Goal: Navigation & Orientation: Find specific page/section

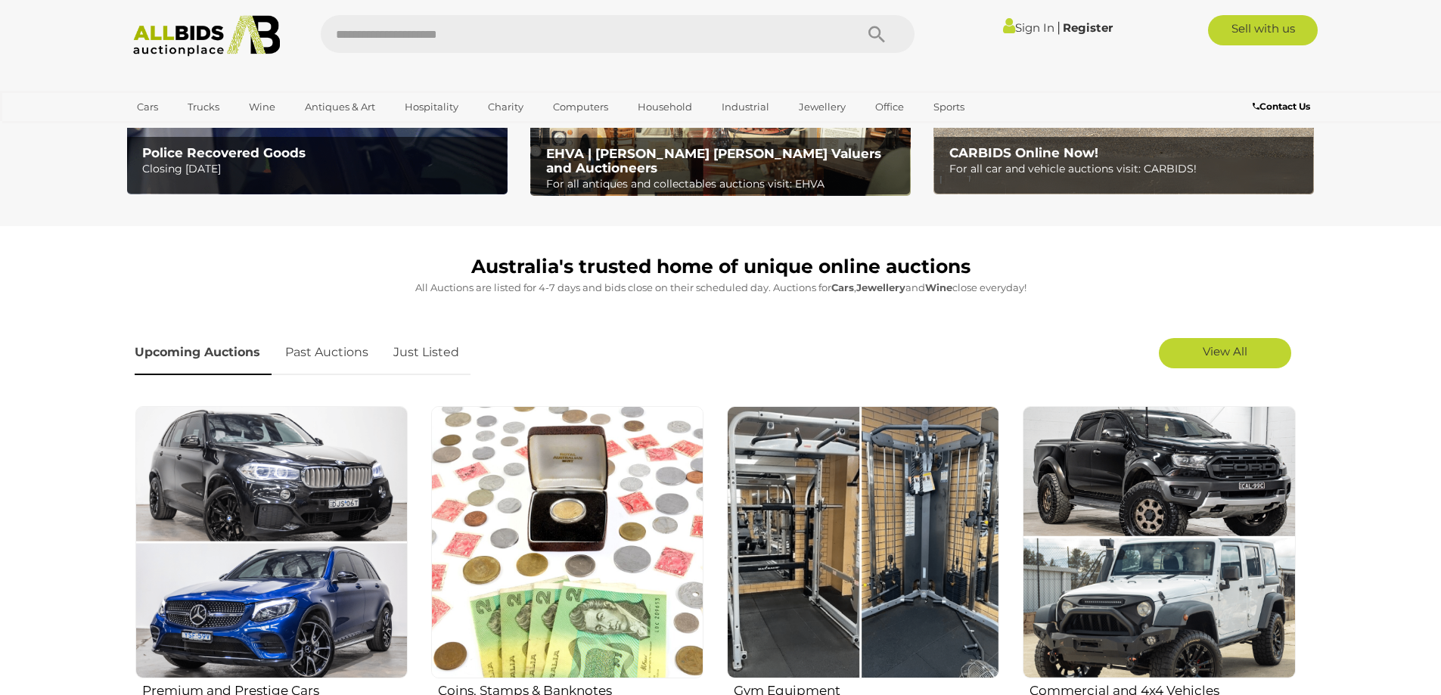
scroll to position [529, 0]
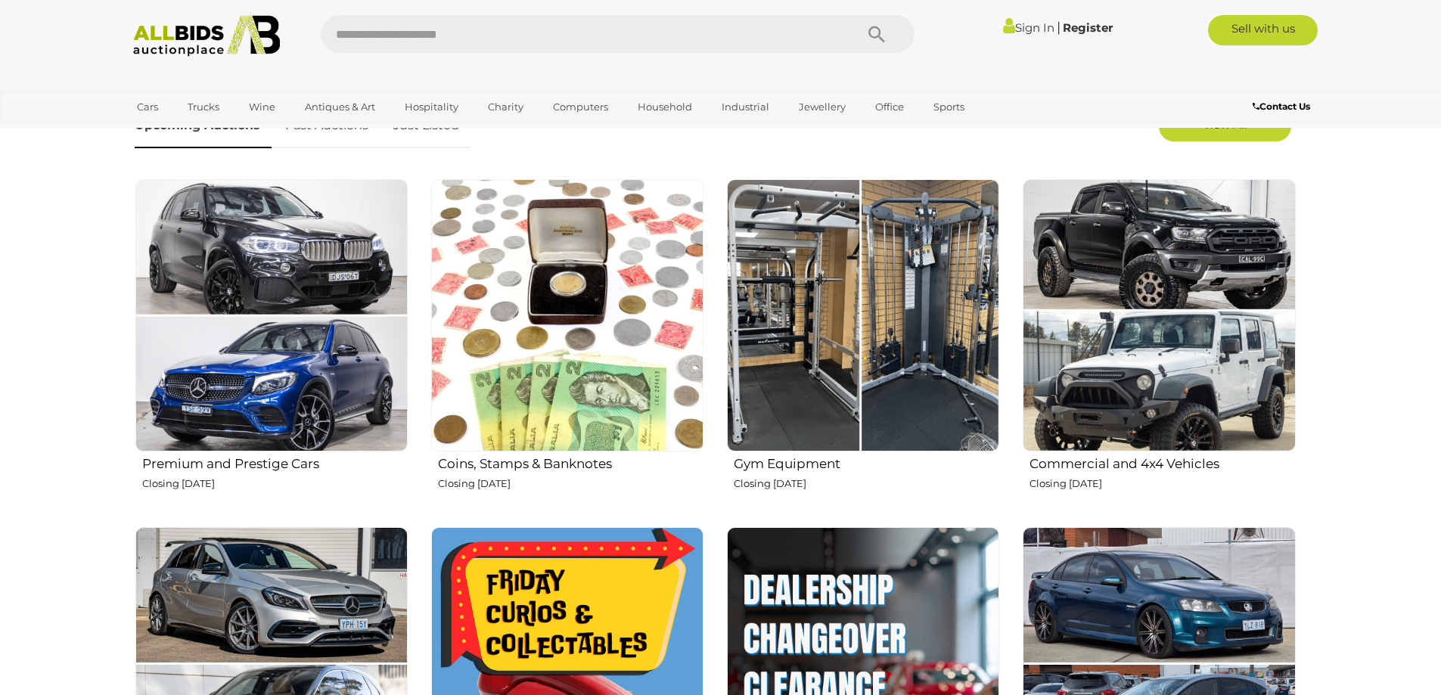
click at [1188, 302] on img at bounding box center [1159, 315] width 272 height 272
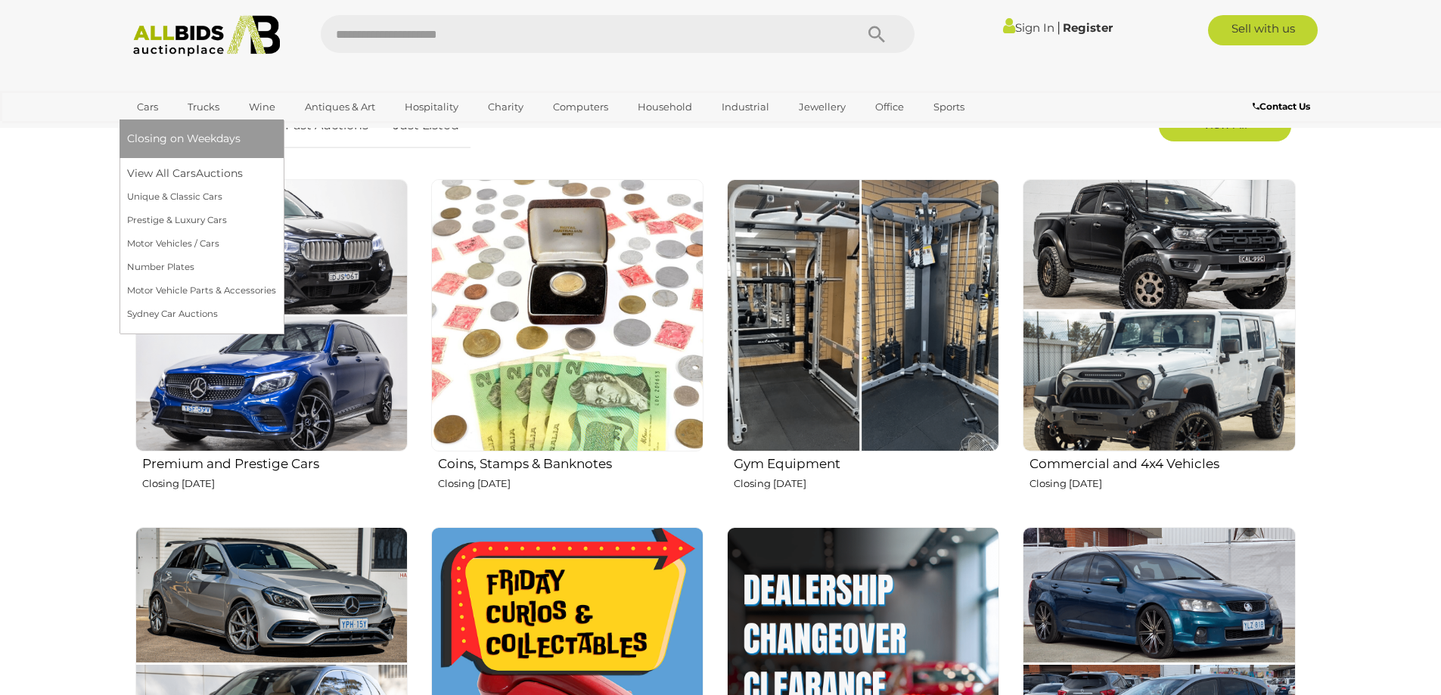
click at [148, 110] on link "Cars" at bounding box center [147, 107] width 41 height 25
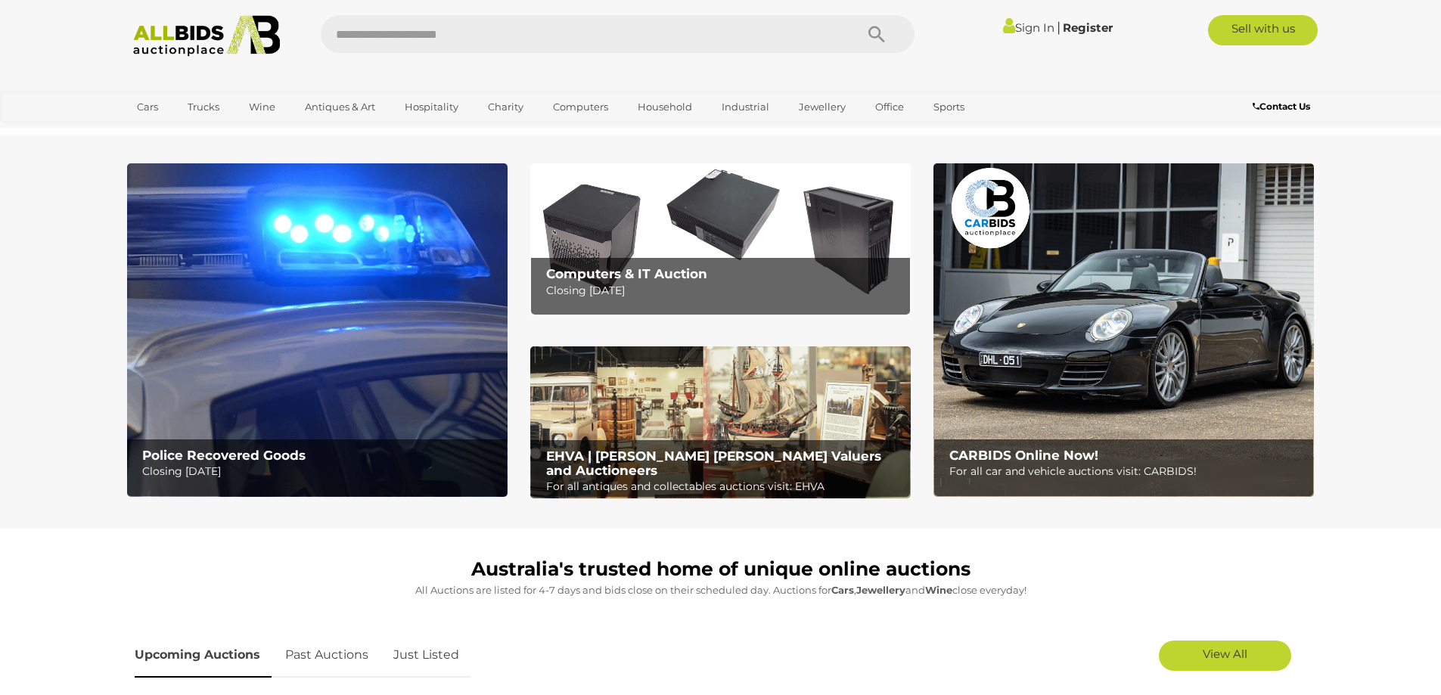
click at [1141, 294] on img at bounding box center [1123, 330] width 380 height 334
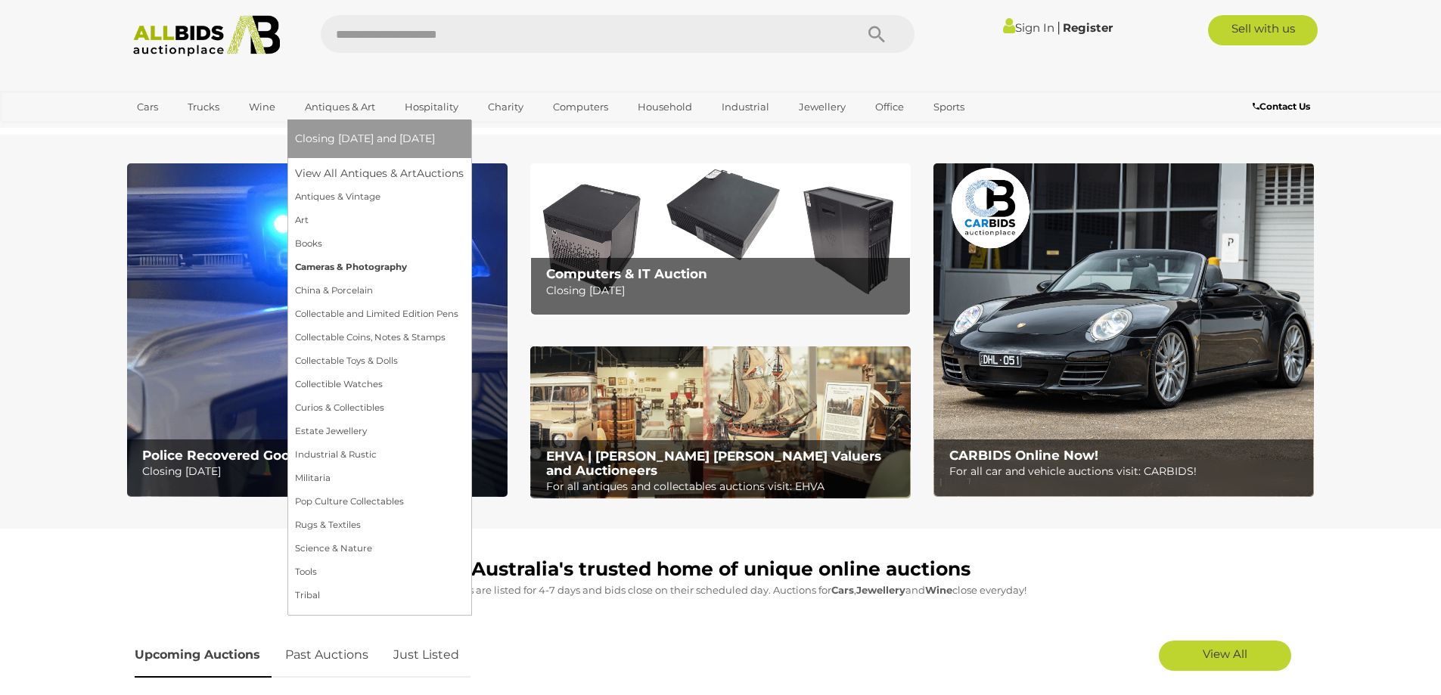
click at [300, 269] on link "Cameras & Photography" at bounding box center [379, 267] width 169 height 23
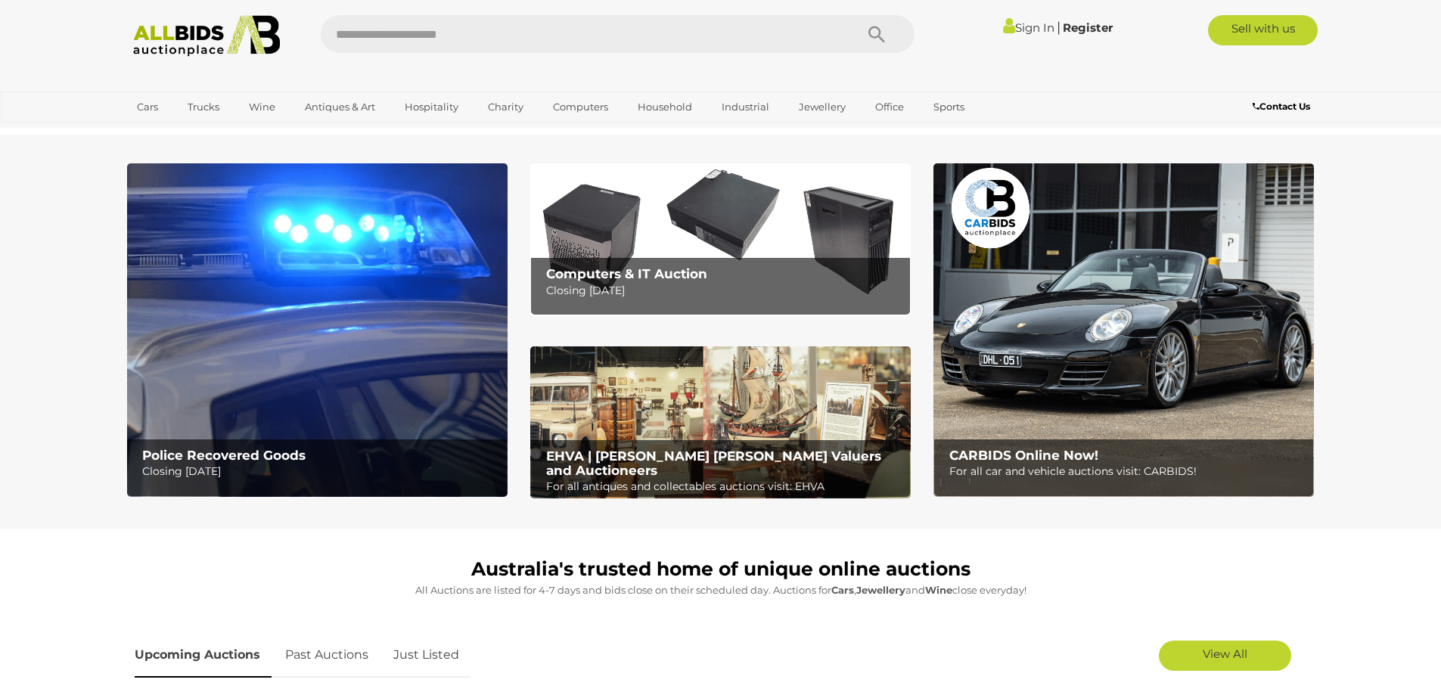
click at [380, 226] on img at bounding box center [317, 330] width 380 height 334
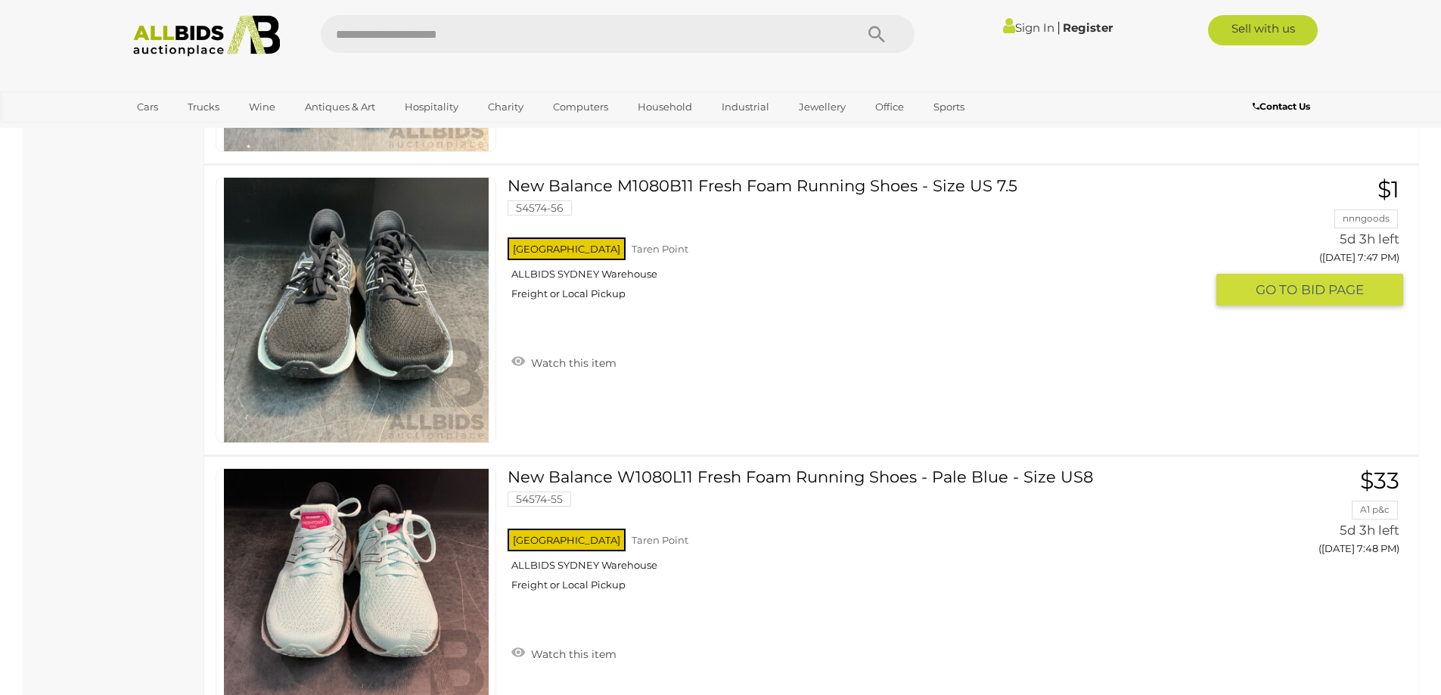
scroll to position [14598, 0]
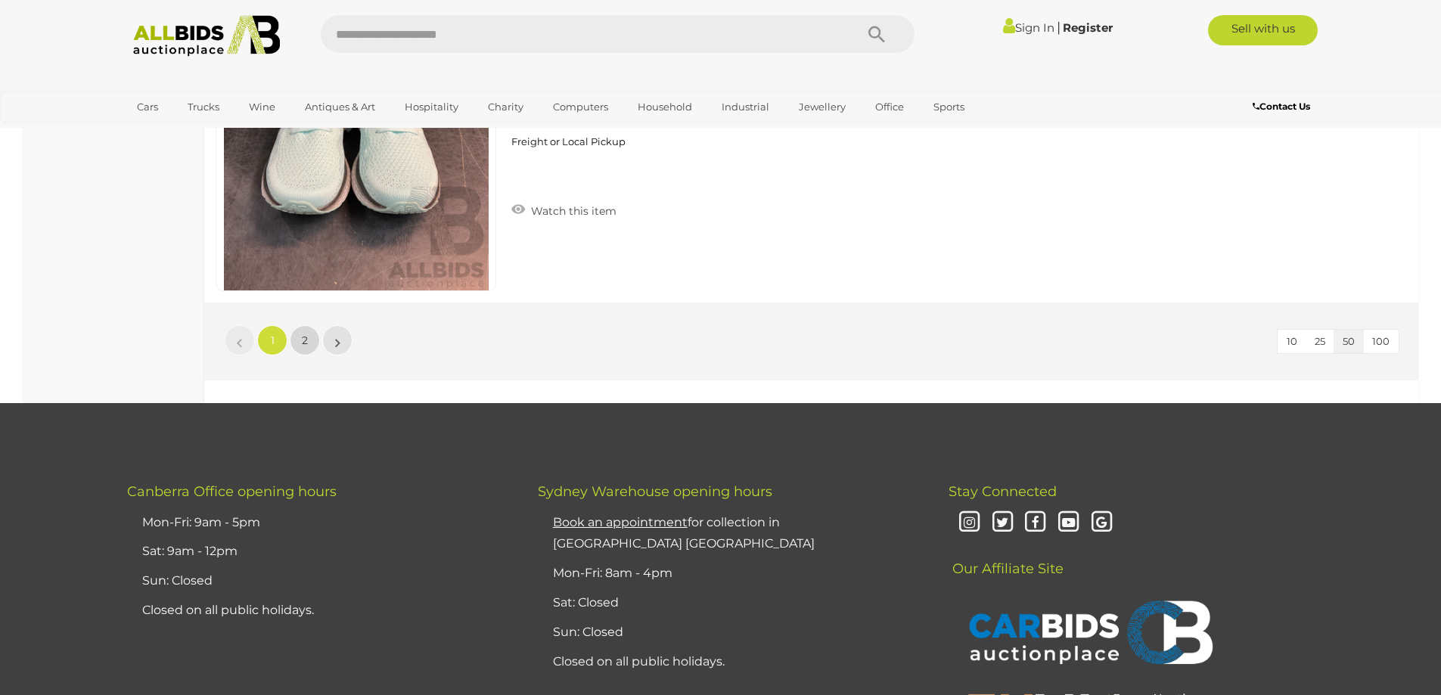
click at [298, 345] on link "2" at bounding box center [305, 340] width 30 height 30
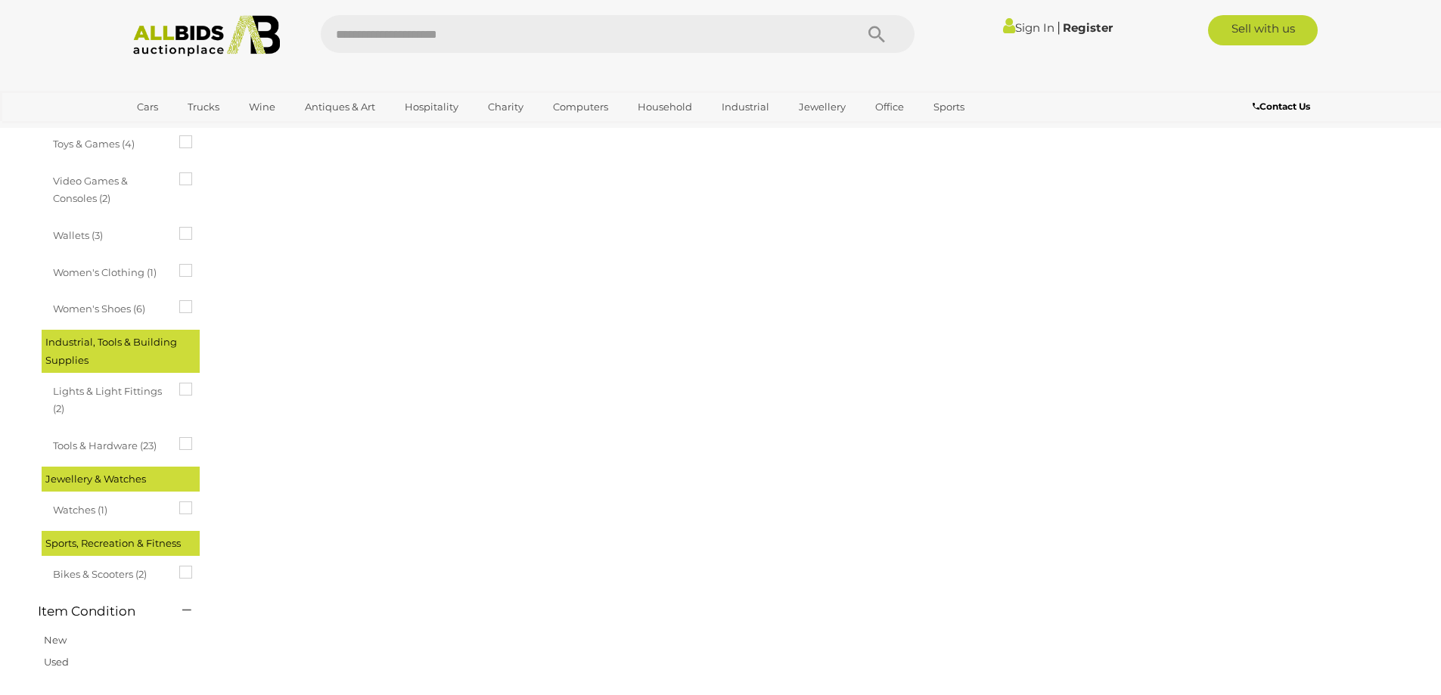
scroll to position [189, 0]
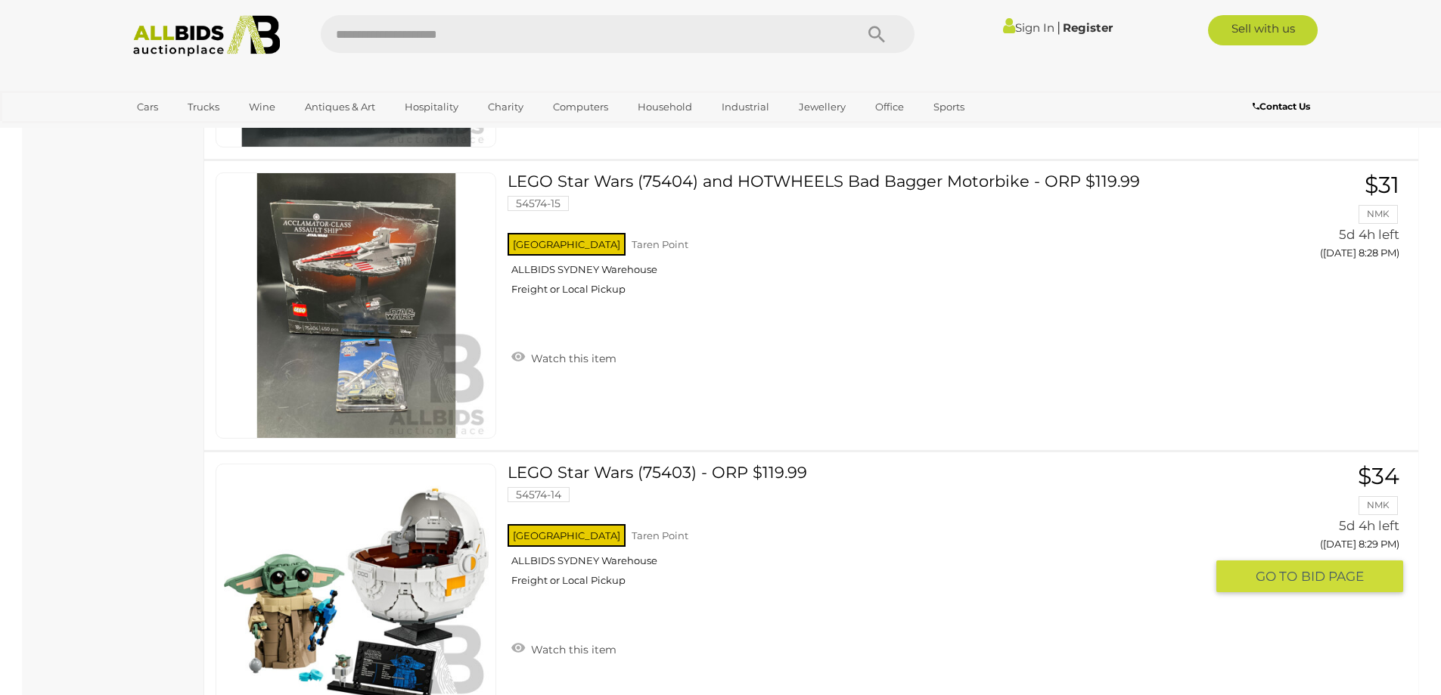
scroll to position [13274, 0]
